Goal: Navigation & Orientation: Go to known website

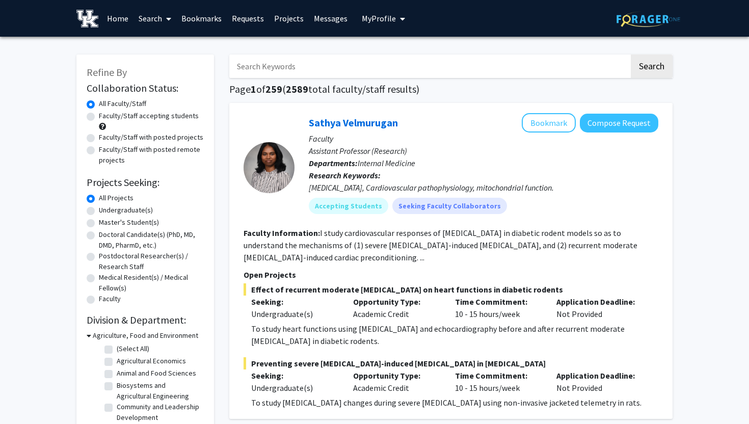
click at [87, 19] on img at bounding box center [87, 19] width 22 height 18
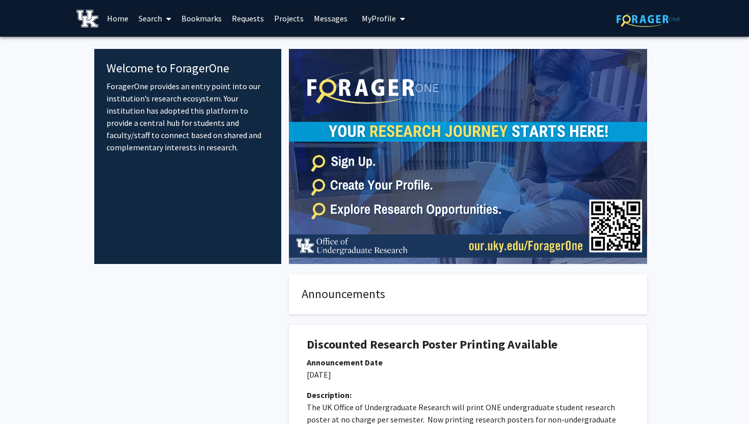
click at [659, 14] on img at bounding box center [649, 19] width 64 height 16
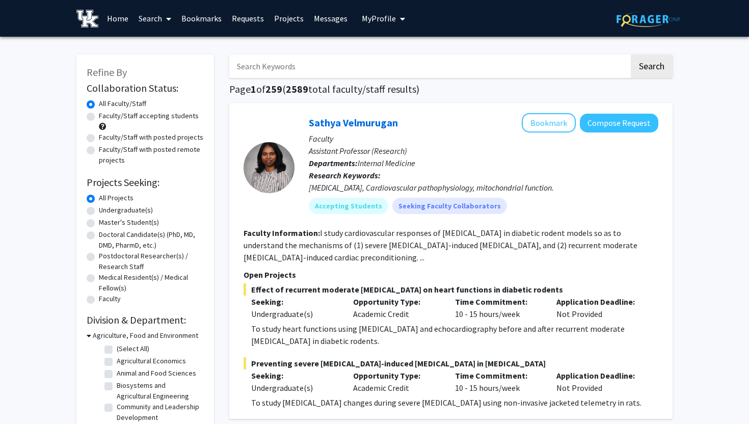
click at [659, 14] on img at bounding box center [649, 19] width 64 height 16
click at [405, 21] on div "Skip navigation Home Search Bookmarks Requests Projects Messages My Profile Cla…" at bounding box center [375, 18] width 612 height 37
click at [400, 21] on icon "My profile dropdown to access profile and logout" at bounding box center [402, 19] width 5 height 8
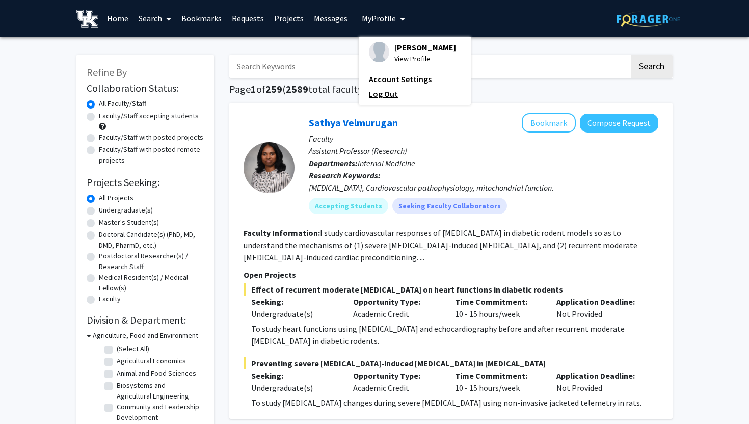
click at [379, 92] on link "Log Out" at bounding box center [415, 94] width 92 height 12
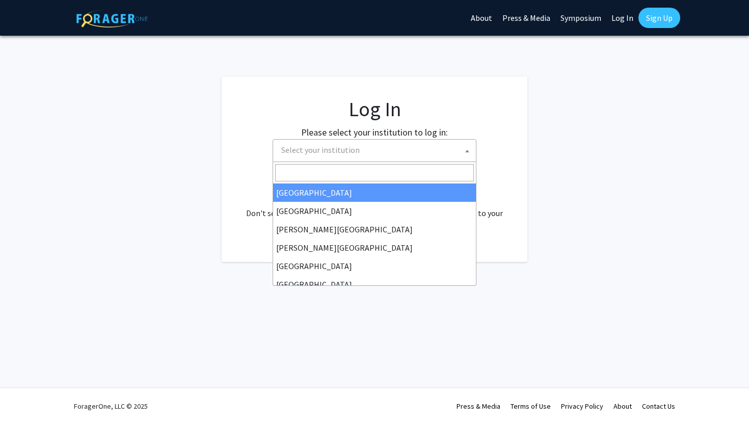
click at [292, 162] on body "Skip navigation About Press & Media Symposium Log In Sign Up Complete your prof…" at bounding box center [374, 212] width 749 height 424
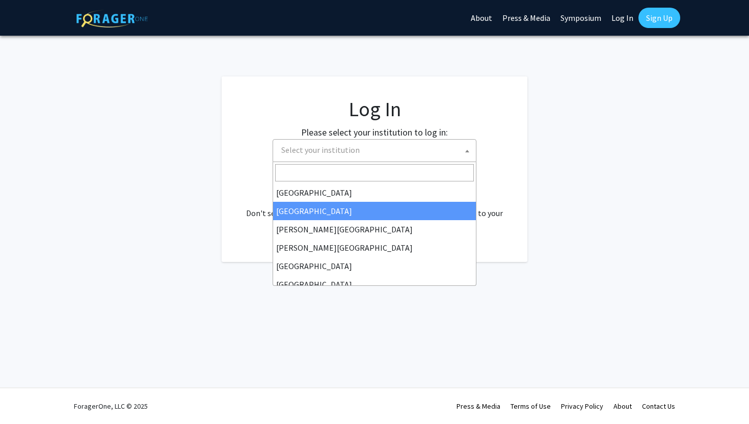
scroll to position [357, 0]
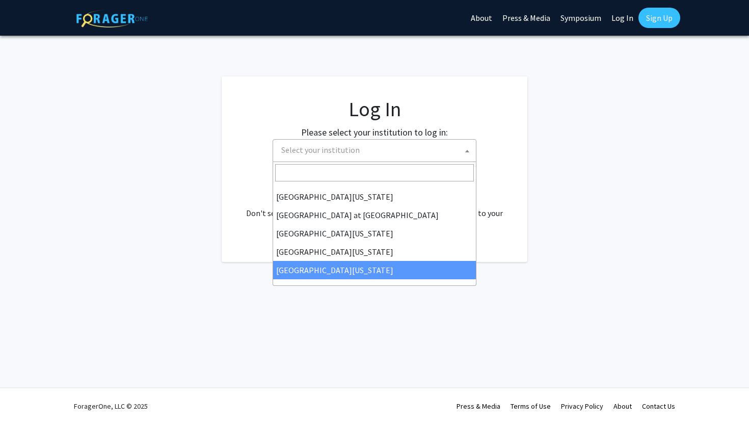
select select "33"
